Goal: Register for event/course

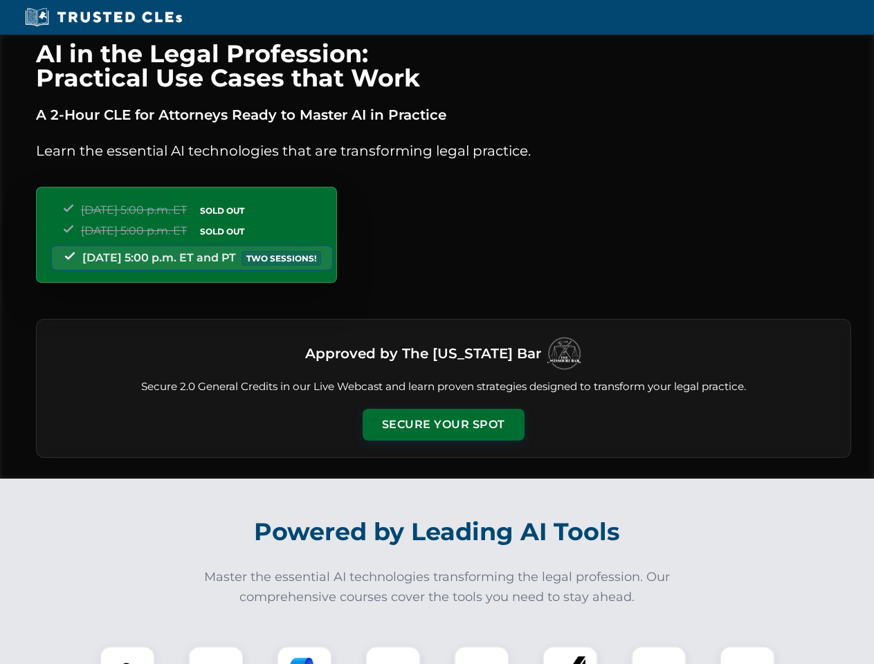
click at [443, 425] on button "Secure Your Spot" at bounding box center [444, 425] width 162 height 32
click at [127, 655] on img at bounding box center [127, 674] width 40 height 40
click at [216, 655] on div at bounding box center [215, 673] width 55 height 55
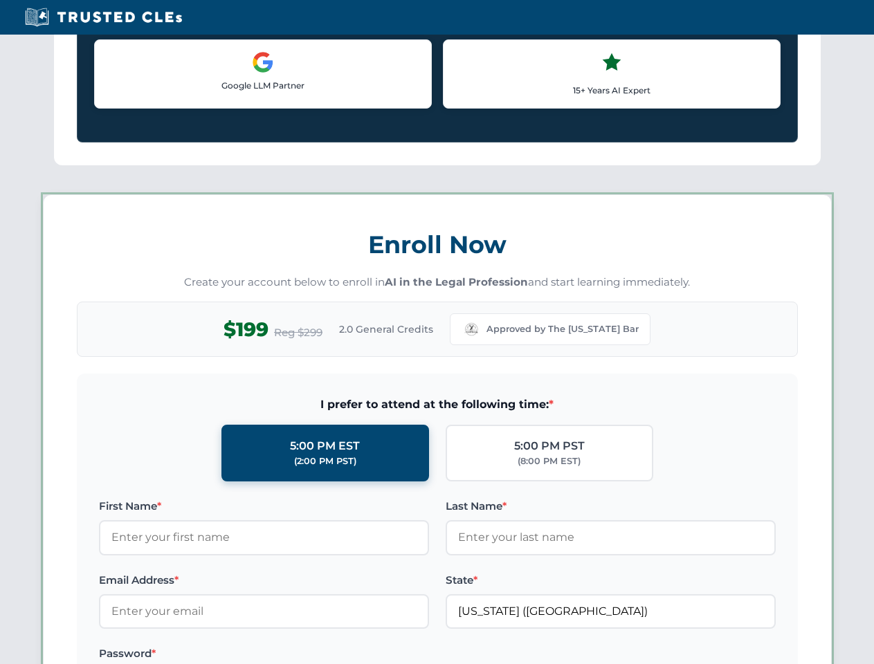
click at [393, 655] on label "Password *" at bounding box center [264, 654] width 330 height 17
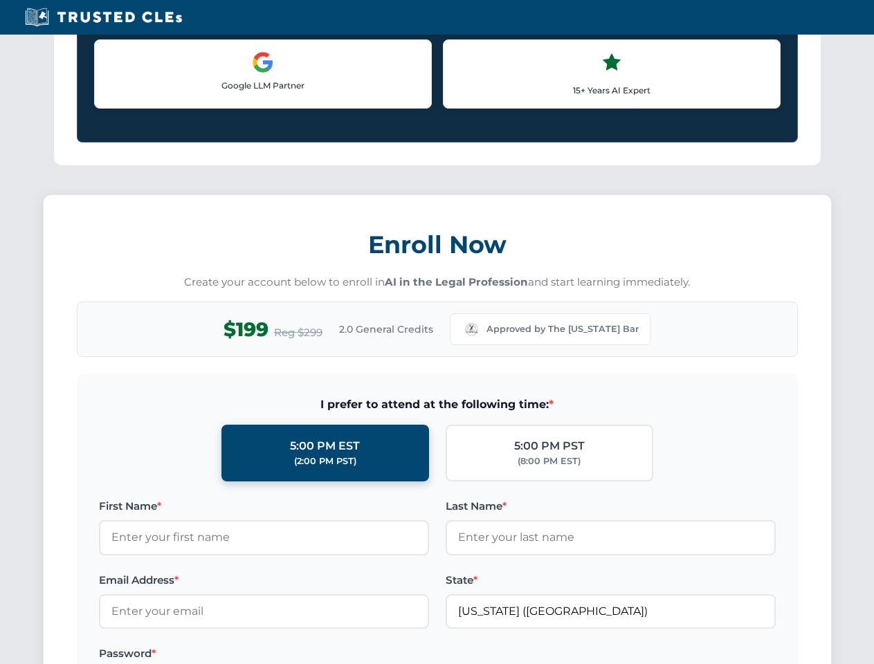
scroll to position [1359, 0]
